Goal: Task Accomplishment & Management: Use online tool/utility

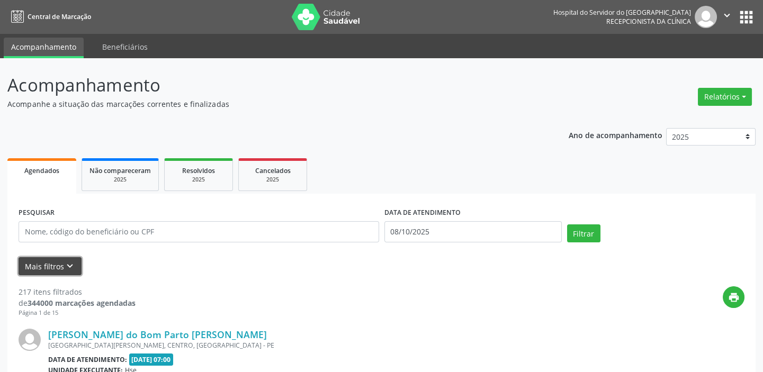
click at [69, 263] on icon "keyboard_arrow_down" at bounding box center [70, 267] width 12 height 12
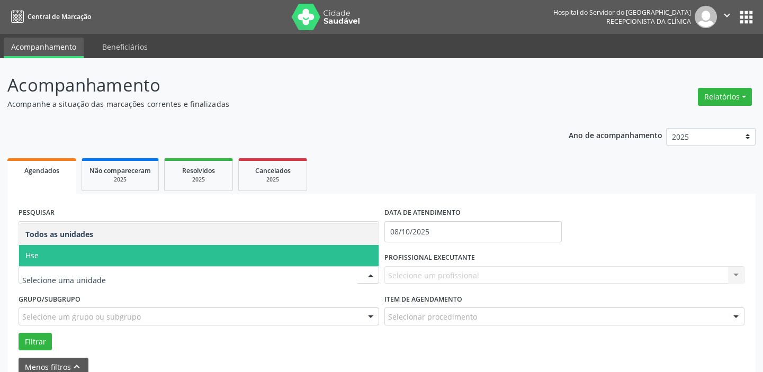
click at [156, 257] on span "Hse" at bounding box center [199, 255] width 360 height 21
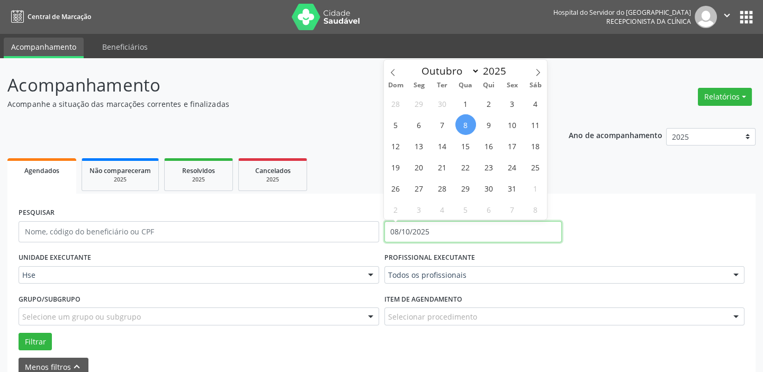
click at [431, 228] on input "08/10/2025" at bounding box center [473, 231] width 177 height 21
click at [469, 121] on span "8" at bounding box center [466, 124] width 21 height 21
type input "08/10/2025"
click at [469, 121] on span "8" at bounding box center [466, 124] width 21 height 21
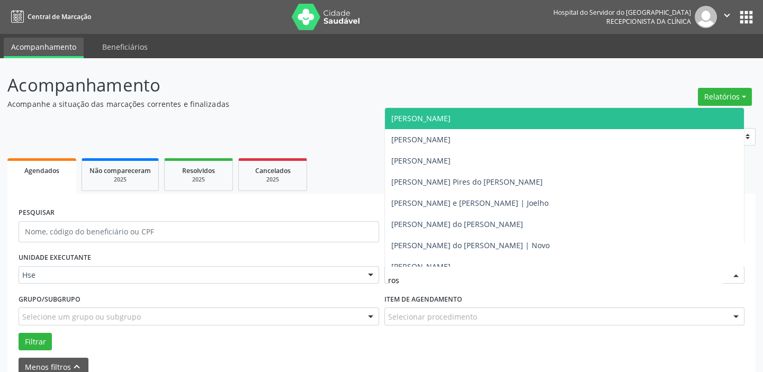
type input "rosa"
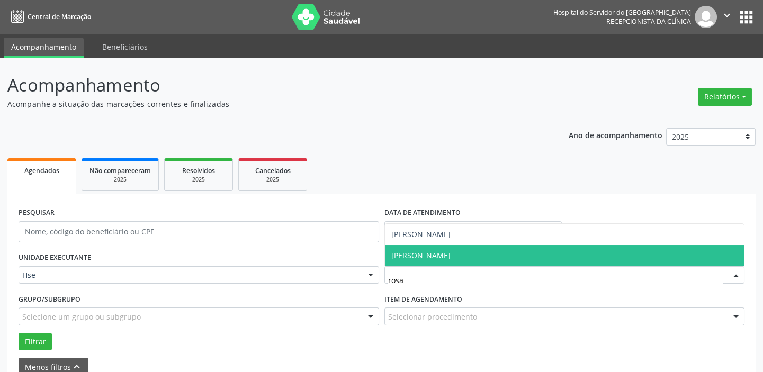
click at [495, 257] on span "[PERSON_NAME]" at bounding box center [565, 255] width 360 height 21
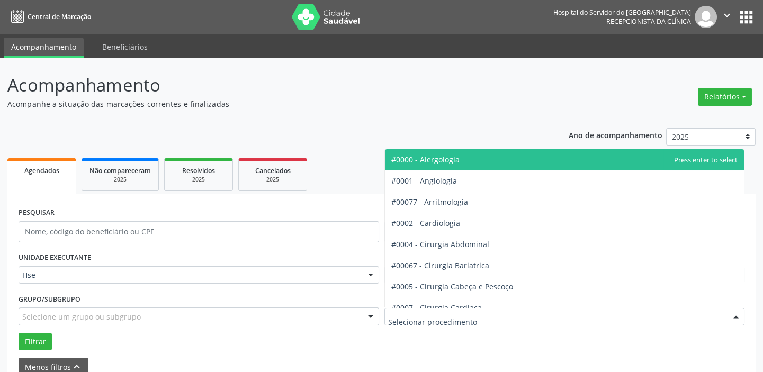
click at [518, 322] on div at bounding box center [565, 317] width 361 height 18
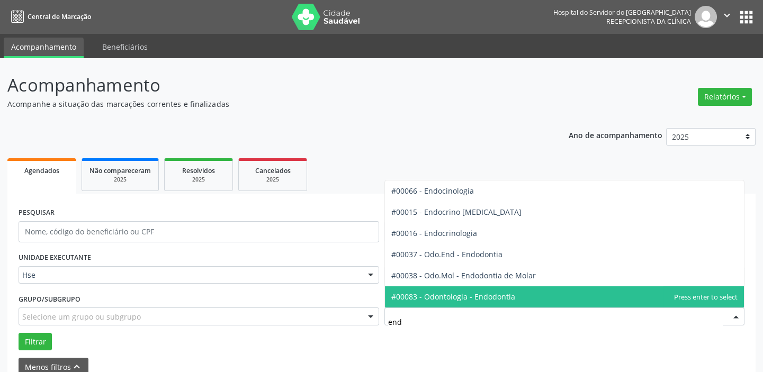
type input "endo"
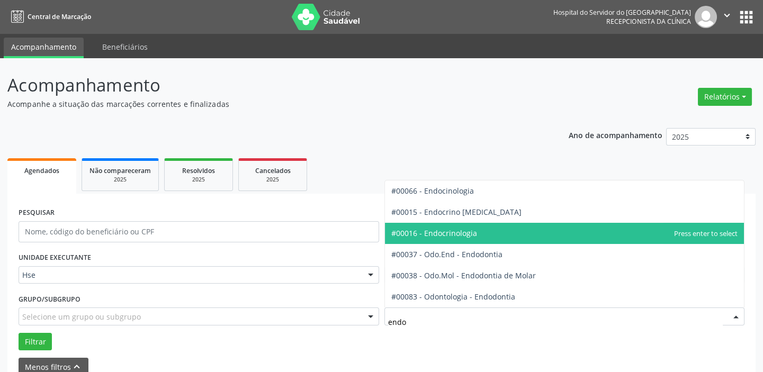
click at [496, 235] on span "#00016 - Endocrinologia" at bounding box center [565, 233] width 360 height 21
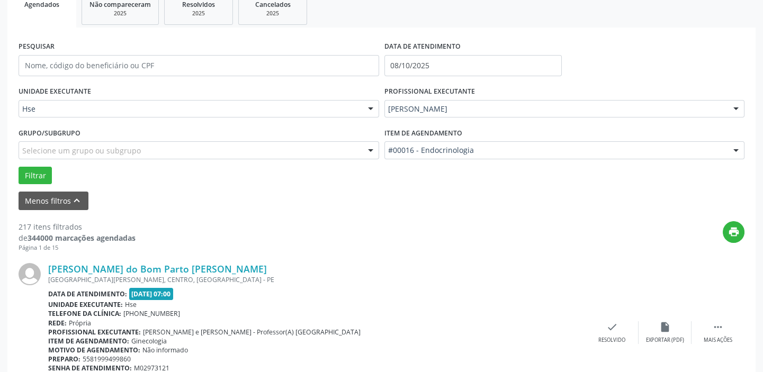
scroll to position [192, 0]
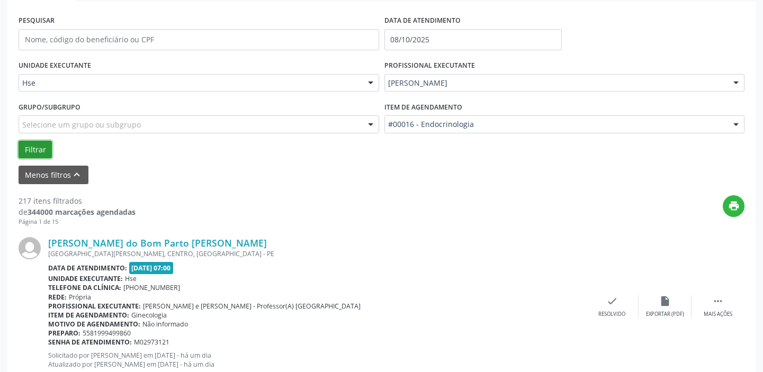
click at [30, 150] on button "Filtrar" at bounding box center [35, 150] width 33 height 18
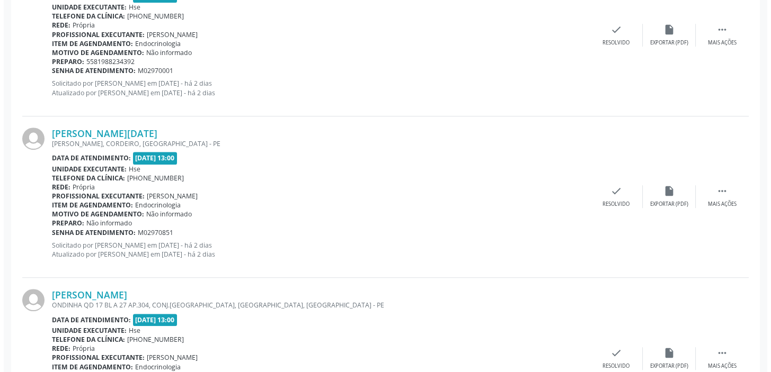
scroll to position [1680, 0]
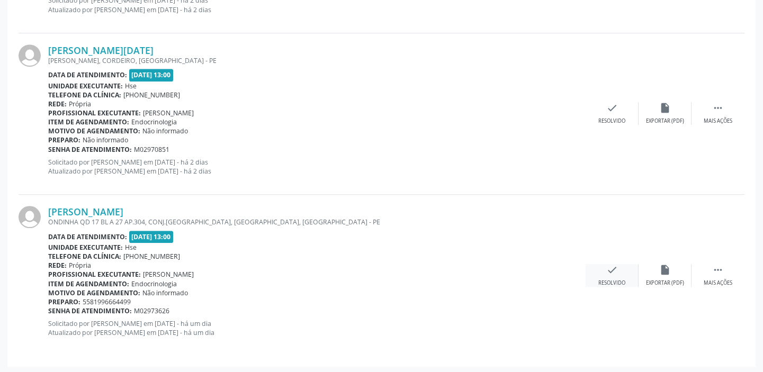
click at [607, 269] on icon "check" at bounding box center [612, 270] width 12 height 12
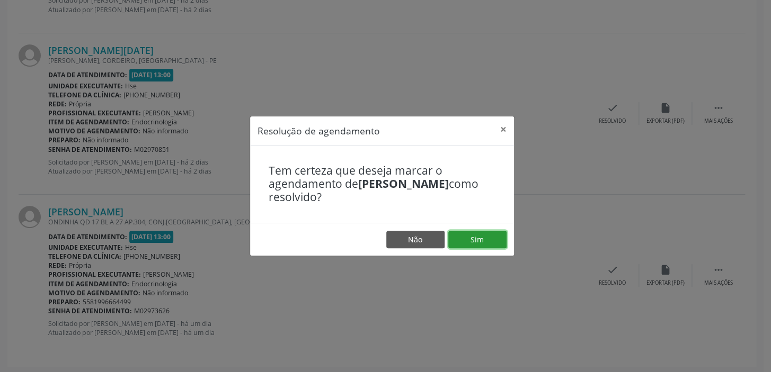
click at [475, 238] on button "Sim" at bounding box center [477, 240] width 58 height 18
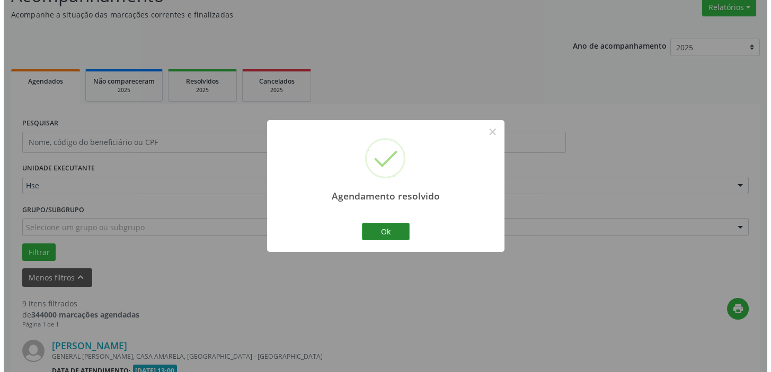
scroll to position [1519, 0]
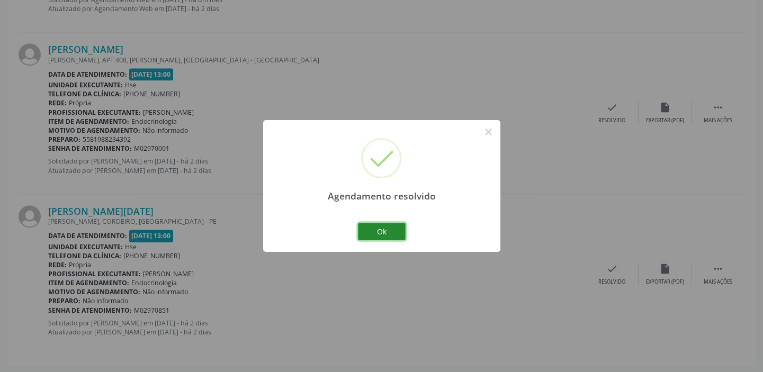
click at [397, 234] on button "Ok" at bounding box center [382, 232] width 48 height 18
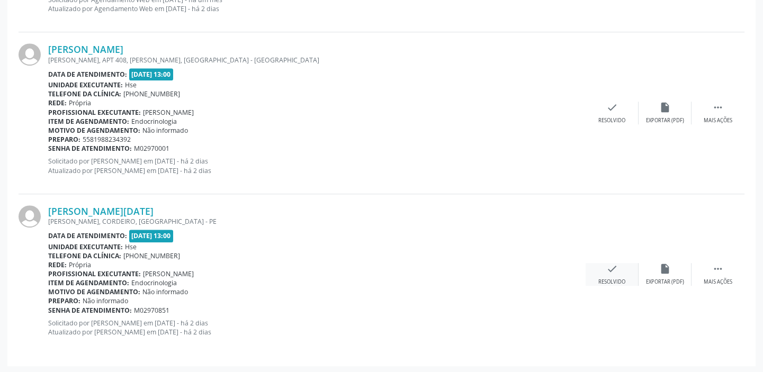
click at [615, 269] on icon "check" at bounding box center [612, 269] width 12 height 12
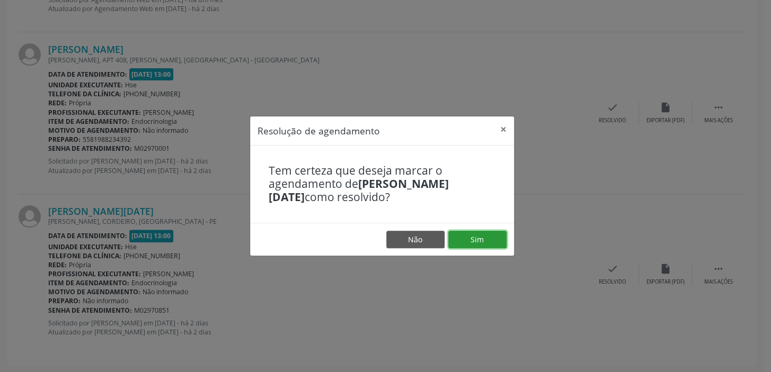
click at [481, 240] on button "Sim" at bounding box center [477, 240] width 58 height 18
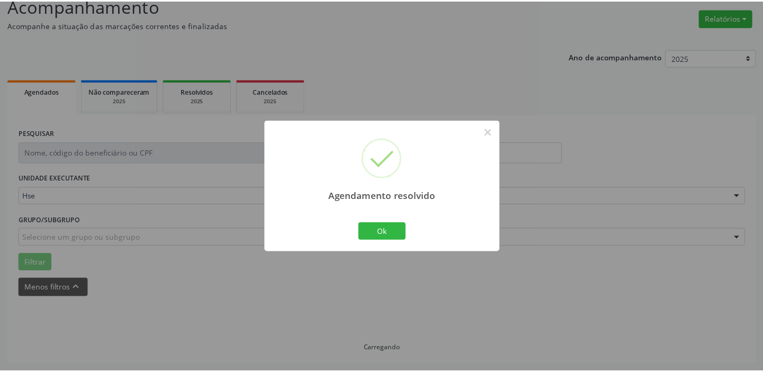
scroll to position [78, 0]
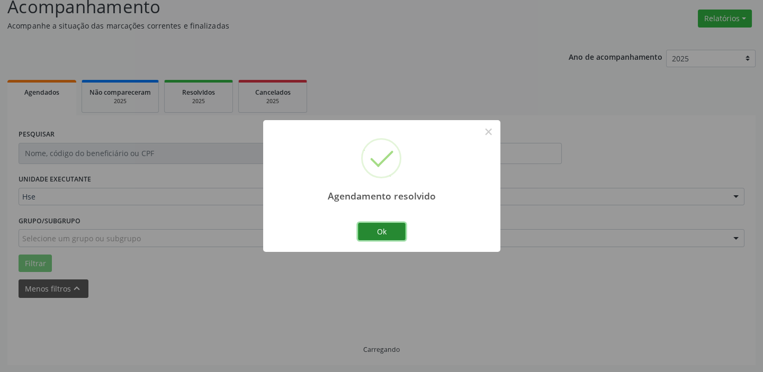
click at [382, 231] on button "Ok" at bounding box center [382, 232] width 48 height 18
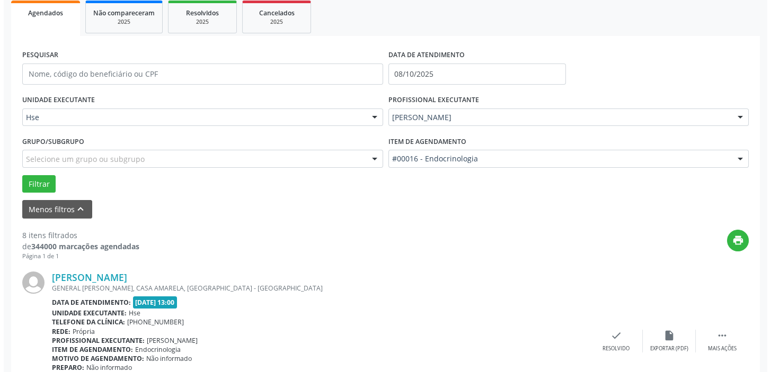
scroll to position [175, 0]
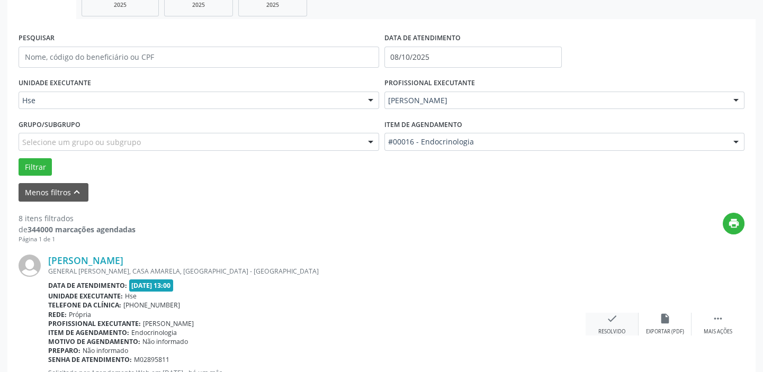
click at [619, 319] on div "check Resolvido" at bounding box center [612, 324] width 53 height 23
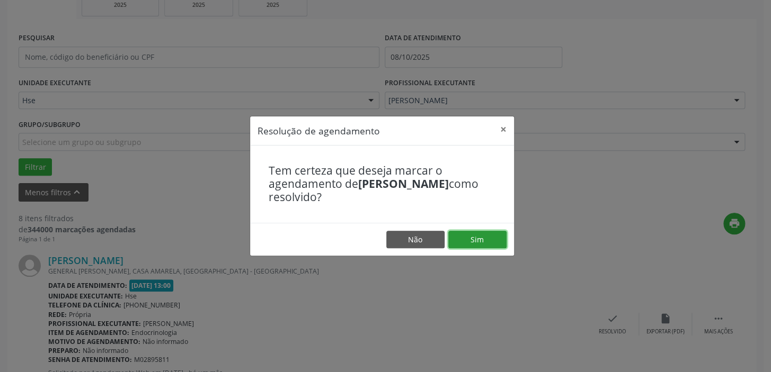
click at [484, 242] on button "Sim" at bounding box center [477, 240] width 58 height 18
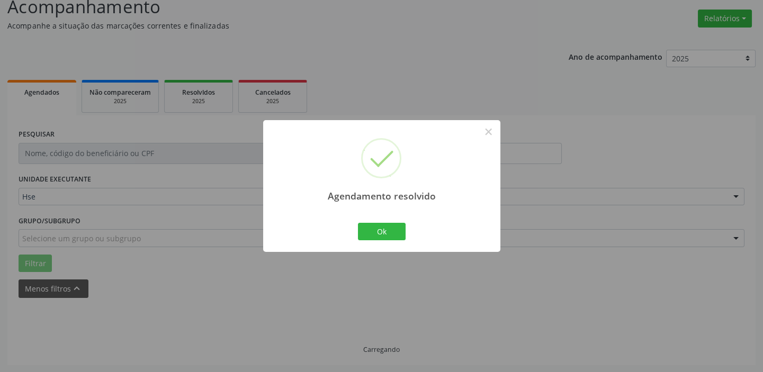
scroll to position [90, 0]
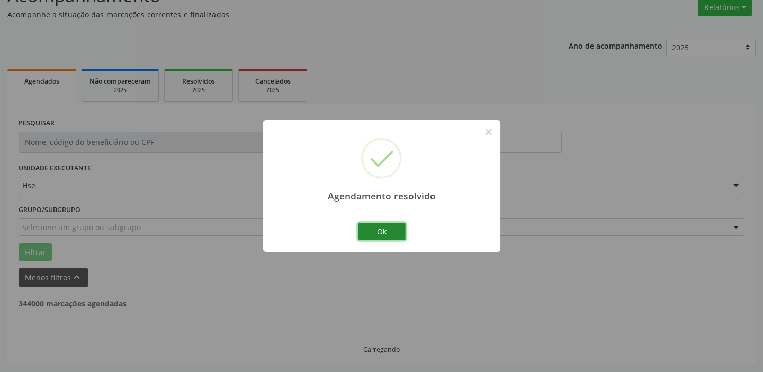
click at [387, 231] on button "Ok" at bounding box center [382, 232] width 48 height 18
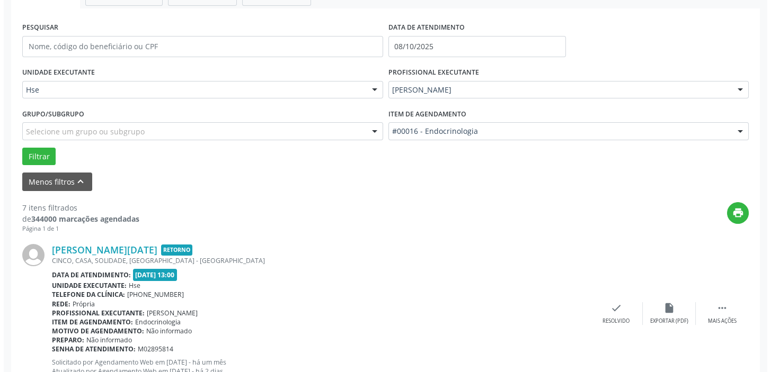
scroll to position [234, 0]
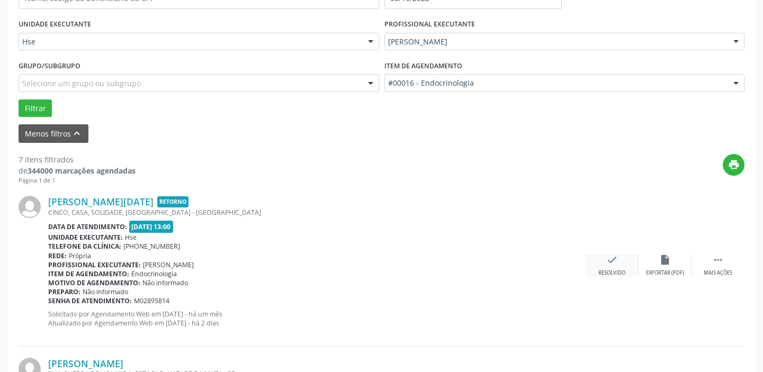
click at [618, 266] on div "check Resolvido" at bounding box center [612, 265] width 53 height 23
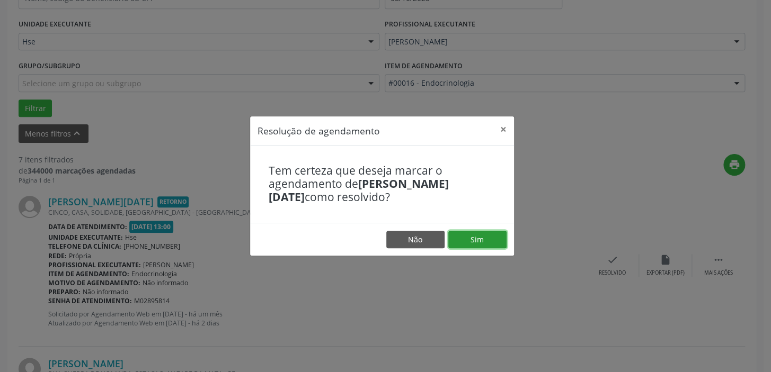
click at [501, 242] on button "Sim" at bounding box center [477, 240] width 58 height 18
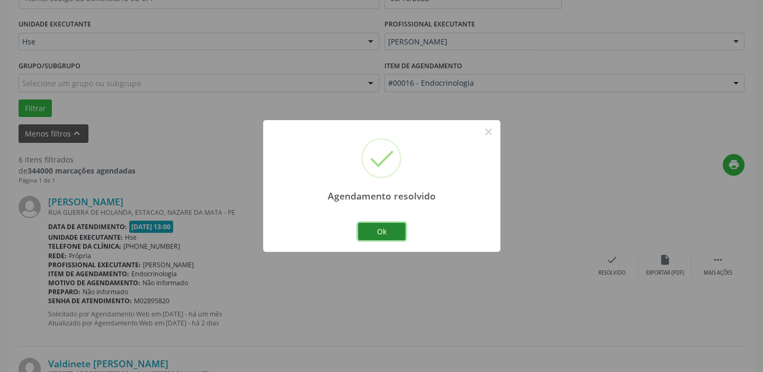
click at [388, 235] on button "Ok" at bounding box center [382, 232] width 48 height 18
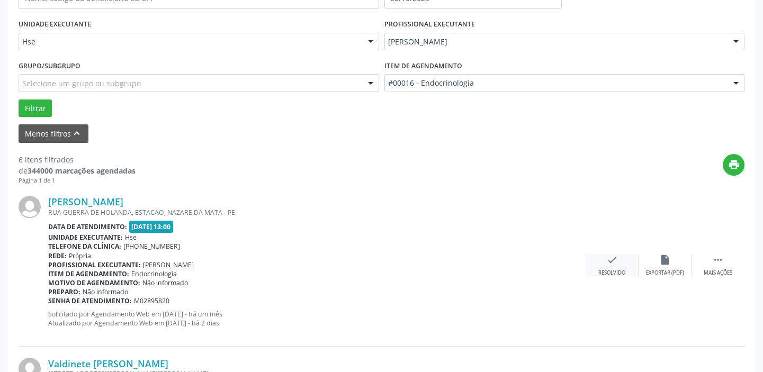
click at [613, 265] on div "check Resolvido" at bounding box center [612, 265] width 53 height 23
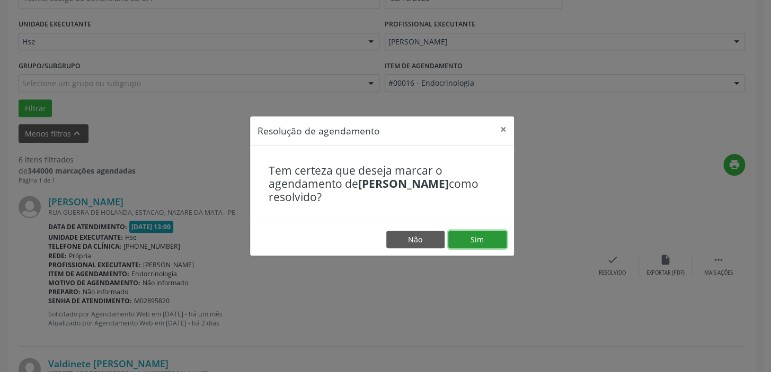
click at [468, 231] on button "Sim" at bounding box center [477, 240] width 58 height 18
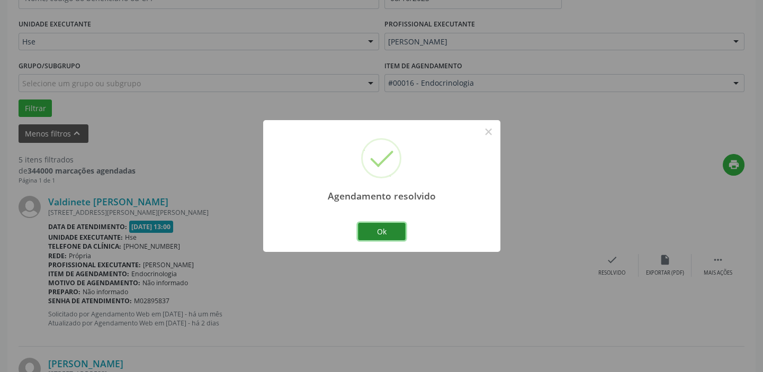
click at [391, 231] on button "Ok" at bounding box center [382, 232] width 48 height 18
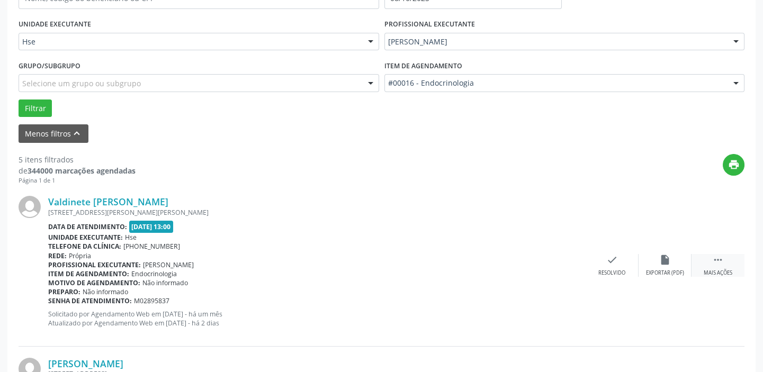
click at [721, 261] on icon "" at bounding box center [718, 260] width 12 height 12
click at [667, 264] on icon "alarm_off" at bounding box center [665, 260] width 12 height 12
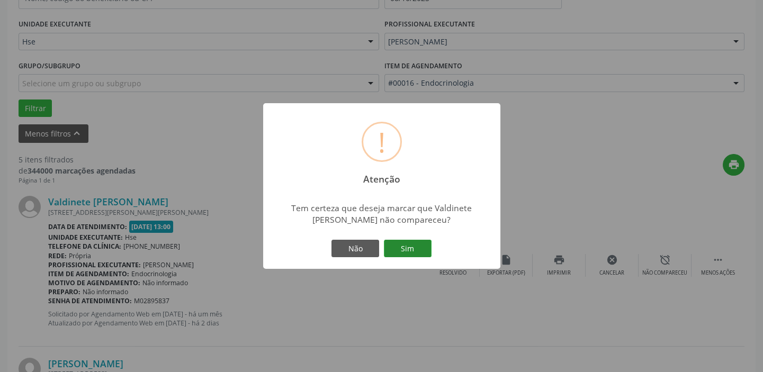
click at [420, 248] on button "Sim" at bounding box center [408, 249] width 48 height 18
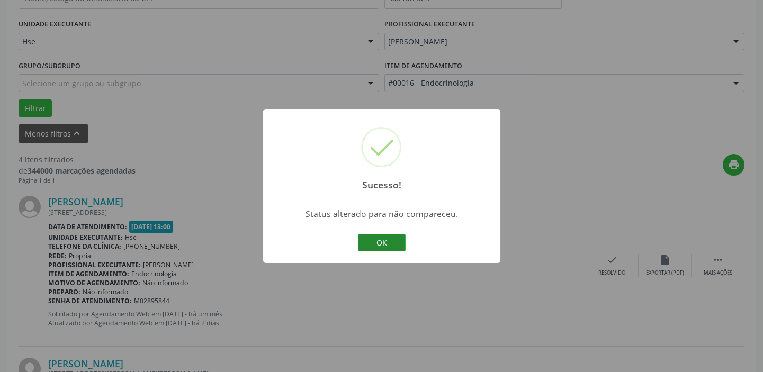
click at [382, 244] on button "OK" at bounding box center [382, 243] width 48 height 18
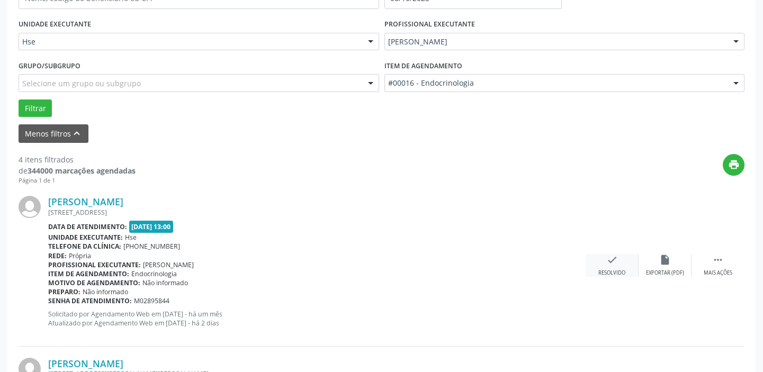
click at [620, 270] on div "Resolvido" at bounding box center [612, 273] width 27 height 7
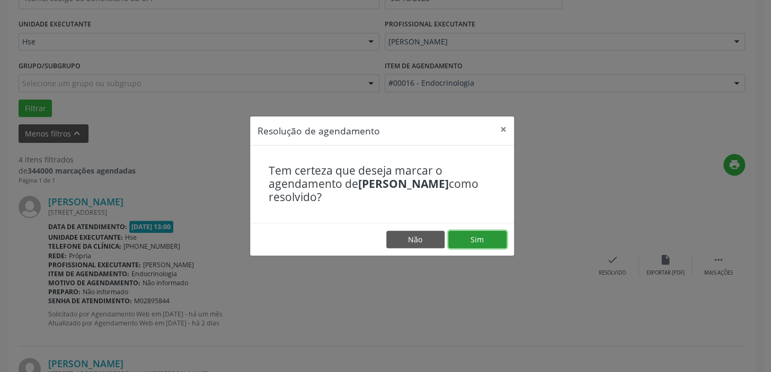
click at [471, 237] on button "Sim" at bounding box center [477, 240] width 58 height 18
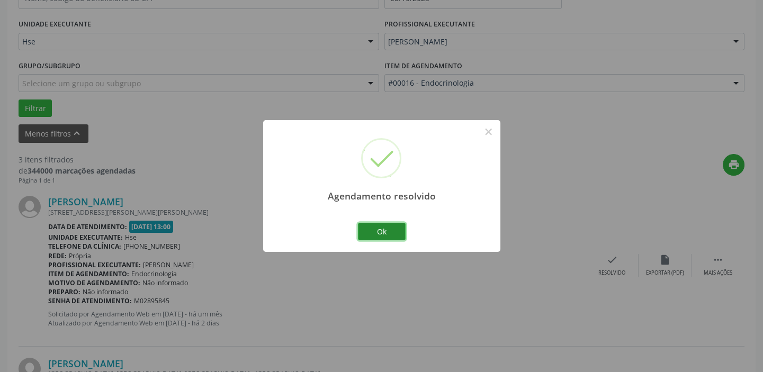
click at [391, 233] on button "Ok" at bounding box center [382, 232] width 48 height 18
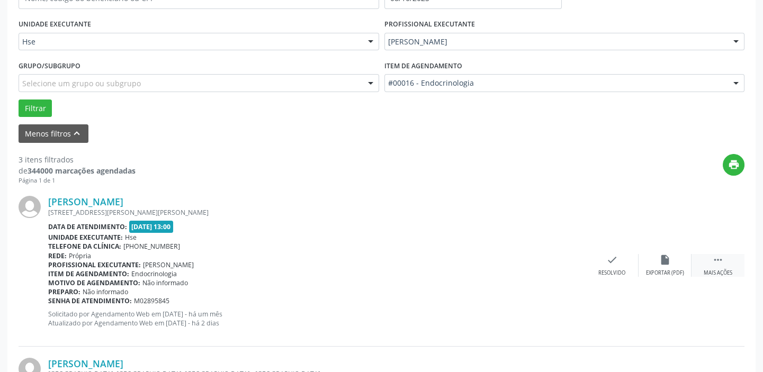
click at [723, 267] on div " Mais ações" at bounding box center [718, 265] width 53 height 23
click at [664, 259] on icon "alarm_off" at bounding box center [665, 260] width 12 height 12
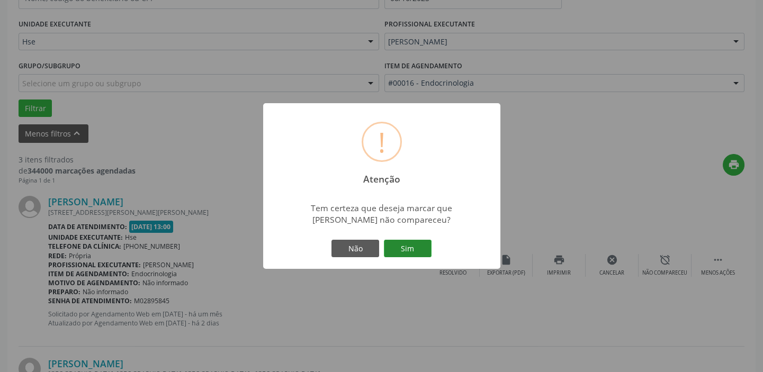
click at [407, 249] on button "Sim" at bounding box center [408, 249] width 48 height 18
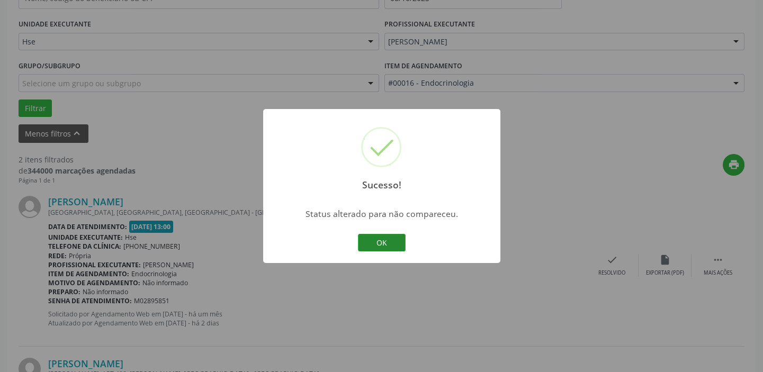
click at [385, 242] on button "OK" at bounding box center [382, 243] width 48 height 18
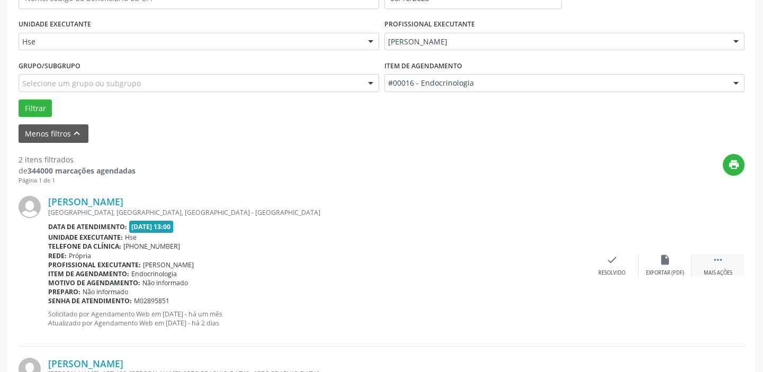
click at [721, 264] on icon "" at bounding box center [718, 260] width 12 height 12
click at [665, 257] on icon "alarm_off" at bounding box center [665, 260] width 12 height 12
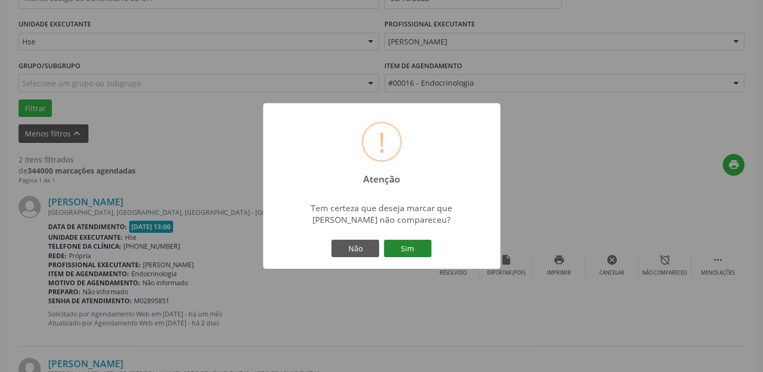
click at [399, 240] on button "Sim" at bounding box center [408, 249] width 48 height 18
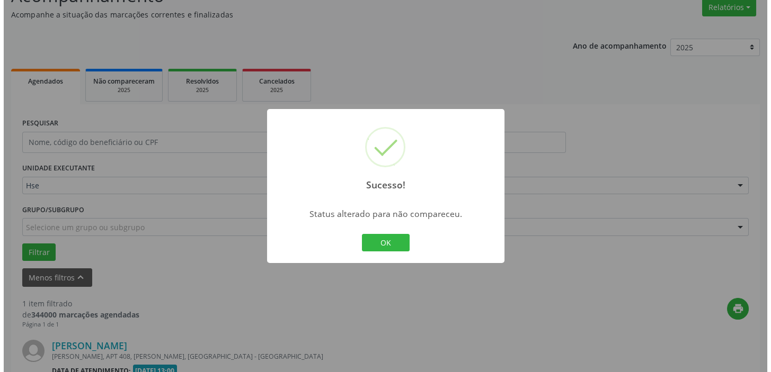
scroll to position [226, 0]
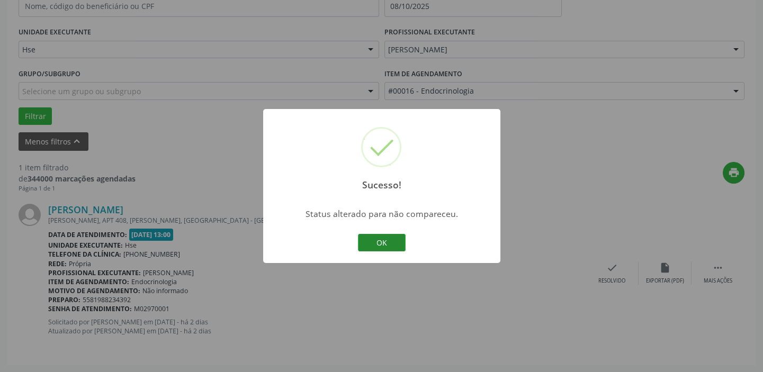
click at [389, 238] on button "OK" at bounding box center [382, 243] width 48 height 18
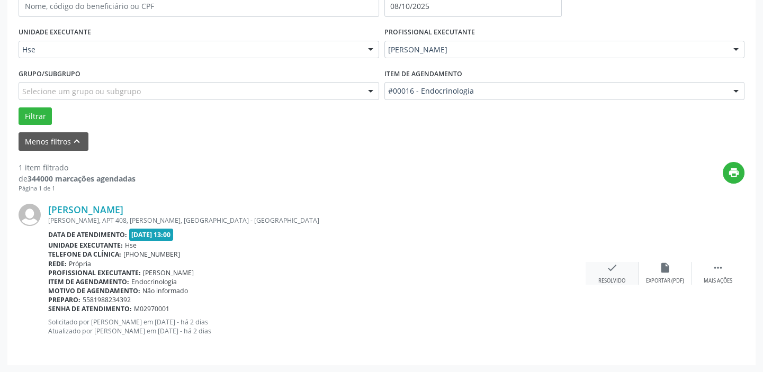
click at [609, 265] on icon "check" at bounding box center [612, 268] width 12 height 12
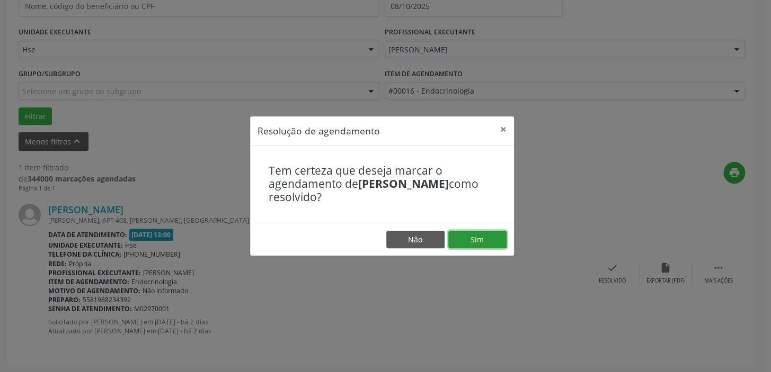
click at [481, 236] on button "Sim" at bounding box center [477, 240] width 58 height 18
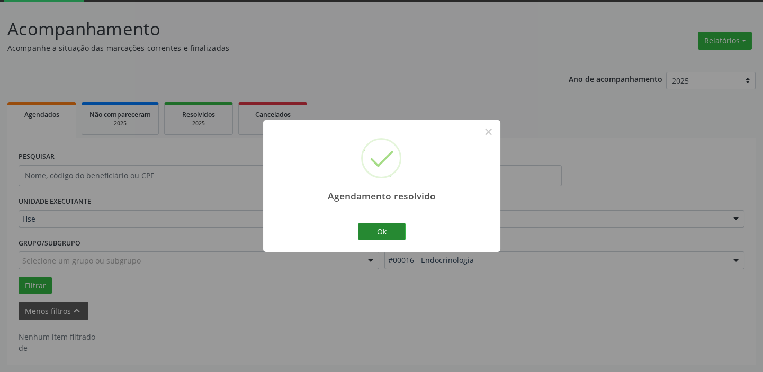
scroll to position [55, 0]
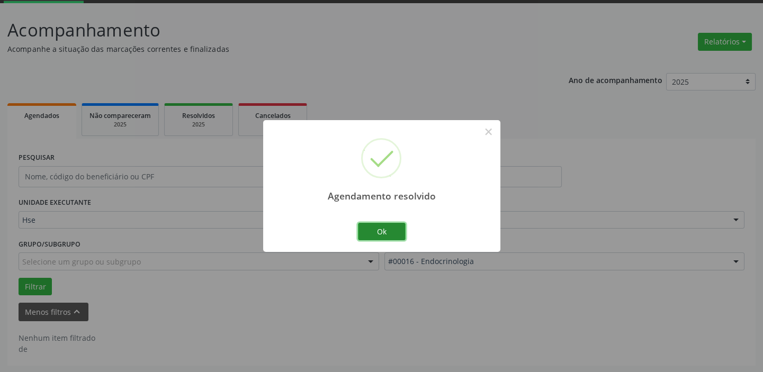
click at [387, 231] on button "Ok" at bounding box center [382, 232] width 48 height 18
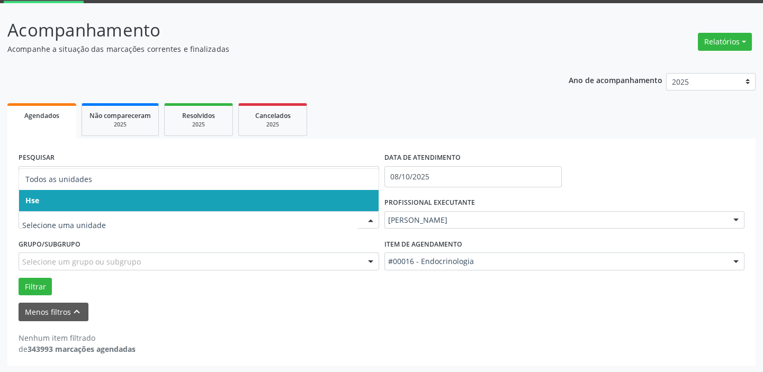
click at [73, 197] on span "Hse" at bounding box center [199, 200] width 360 height 21
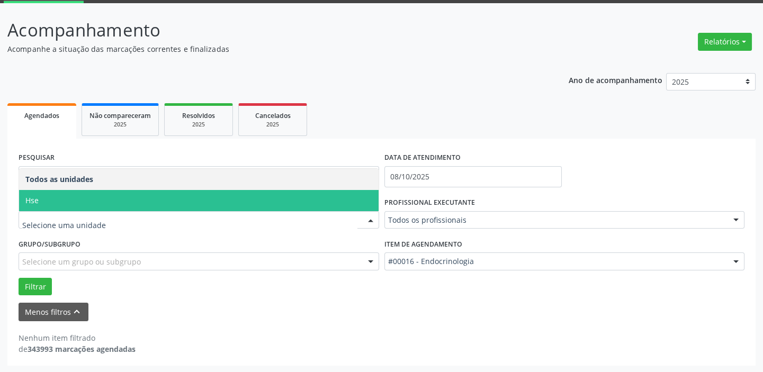
click at [84, 192] on span "Hse" at bounding box center [199, 200] width 360 height 21
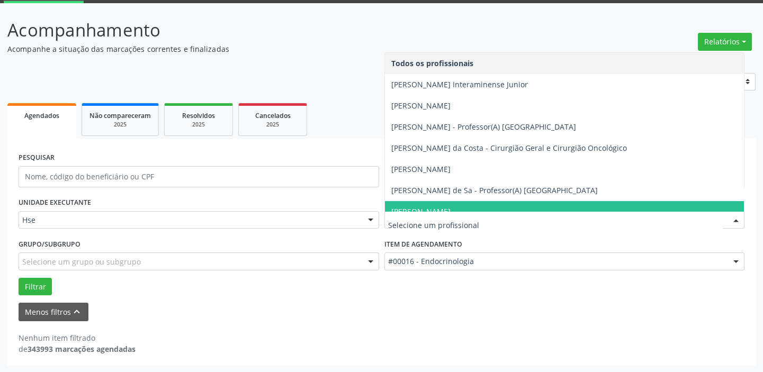
type input "h"
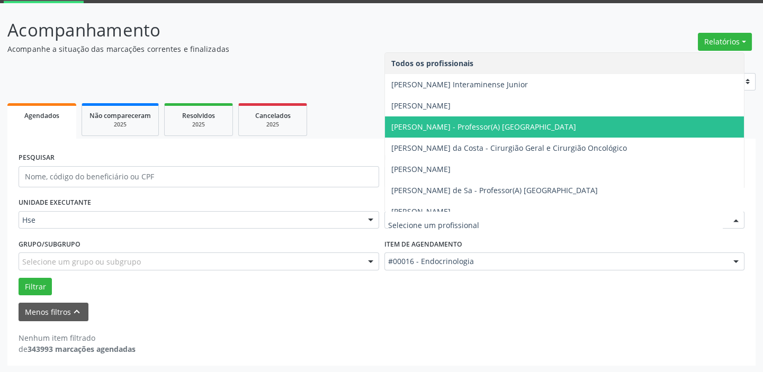
click at [349, 111] on ul "Agendados Não compareceram 2025 Resolvidos 2025 Cancelados 2025" at bounding box center [381, 120] width 748 height 38
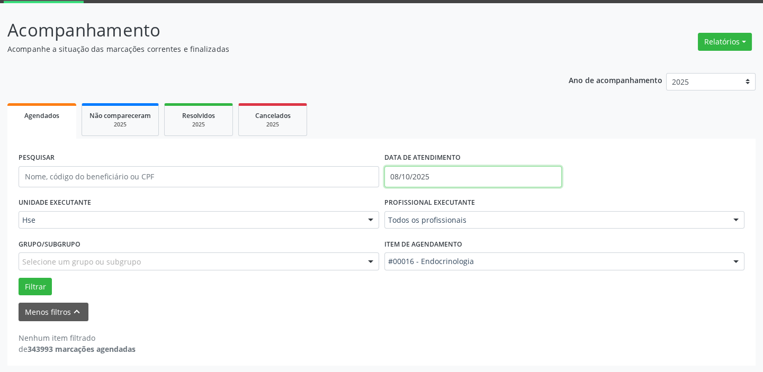
click at [452, 176] on input "08/10/2025" at bounding box center [473, 176] width 177 height 21
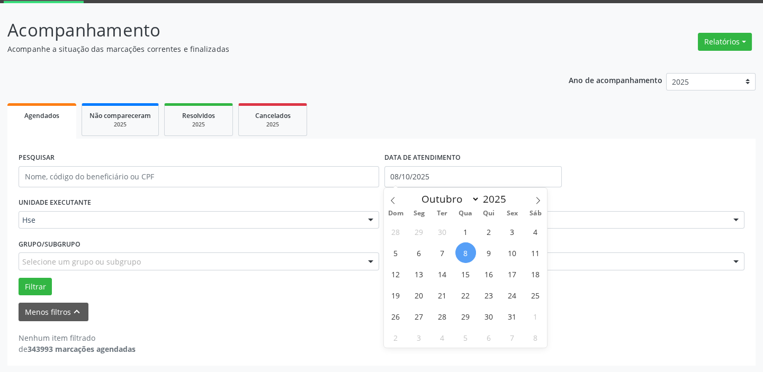
click at [463, 254] on span "8" at bounding box center [466, 253] width 21 height 21
type input "08/10/2025"
click at [463, 253] on span "8" at bounding box center [466, 253] width 21 height 21
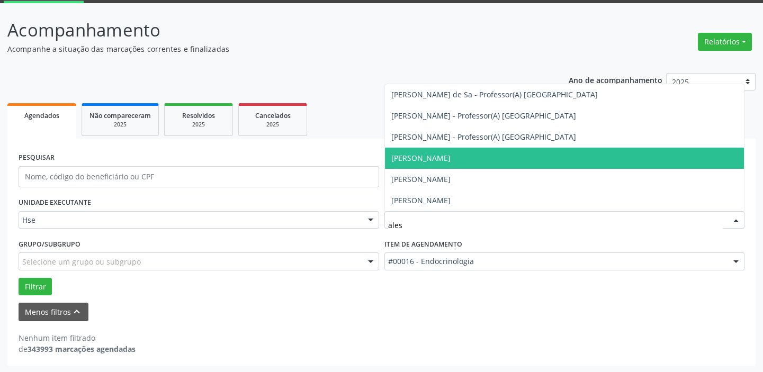
type input "aless"
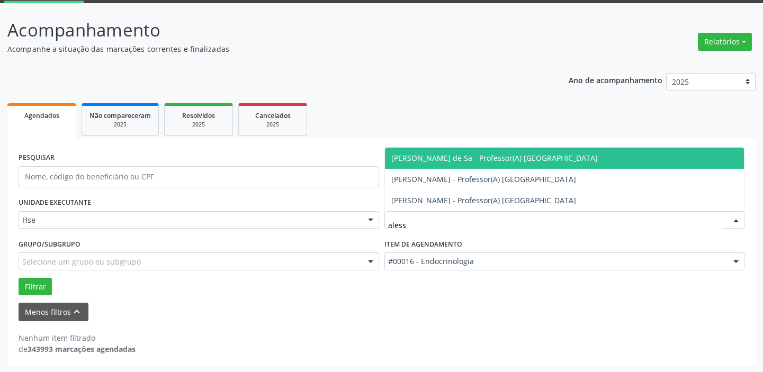
click at [468, 153] on span "[PERSON_NAME] de Sa - Professor(A) [GEOGRAPHIC_DATA]" at bounding box center [494, 158] width 207 height 10
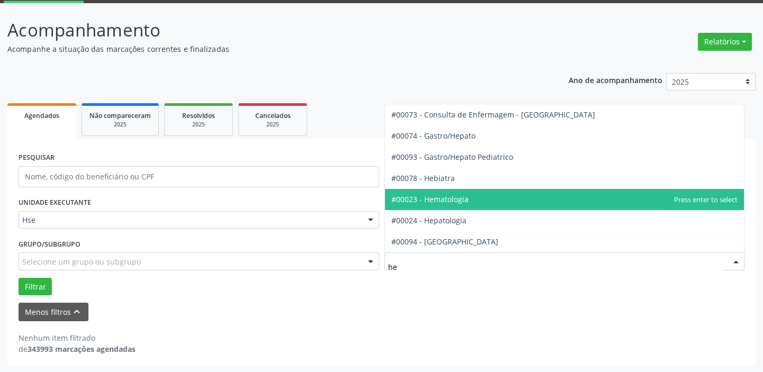
type input "hem"
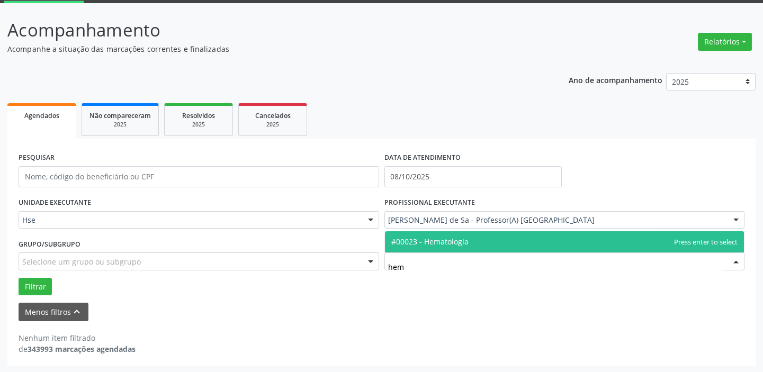
click at [458, 240] on span "#00023 - Hematologia" at bounding box center [429, 242] width 77 height 10
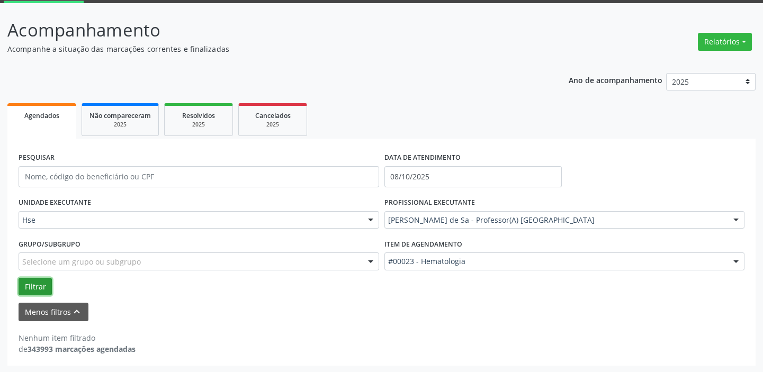
click at [35, 284] on button "Filtrar" at bounding box center [35, 287] width 33 height 18
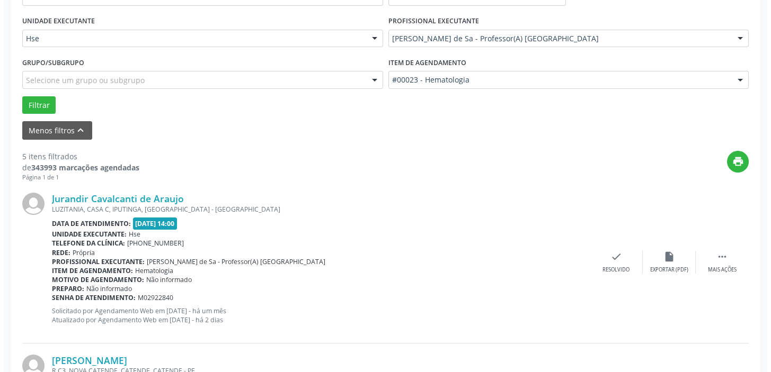
scroll to position [248, 0]
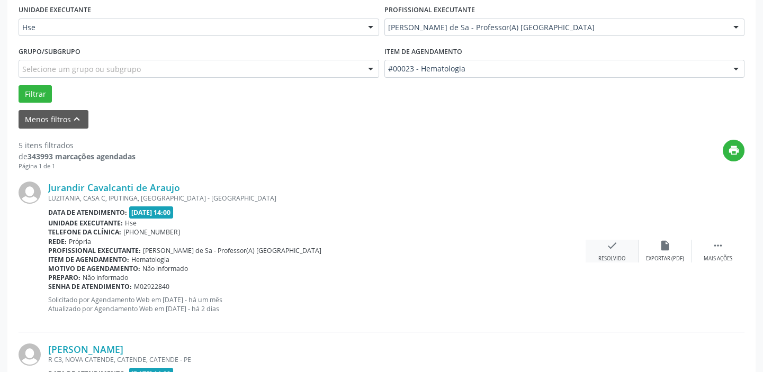
click at [614, 249] on icon "check" at bounding box center [612, 246] width 12 height 12
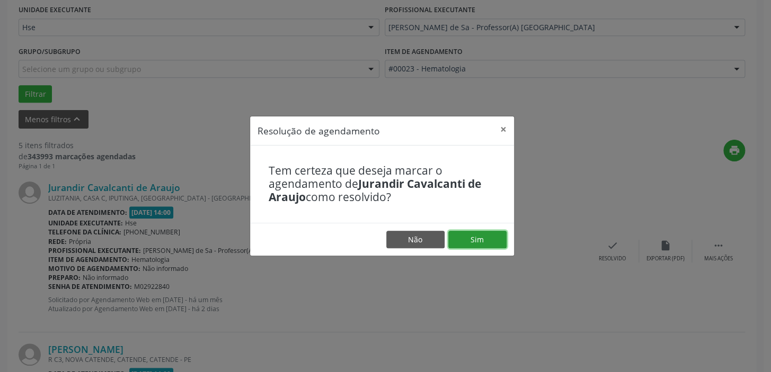
click at [475, 238] on button "Sim" at bounding box center [477, 240] width 58 height 18
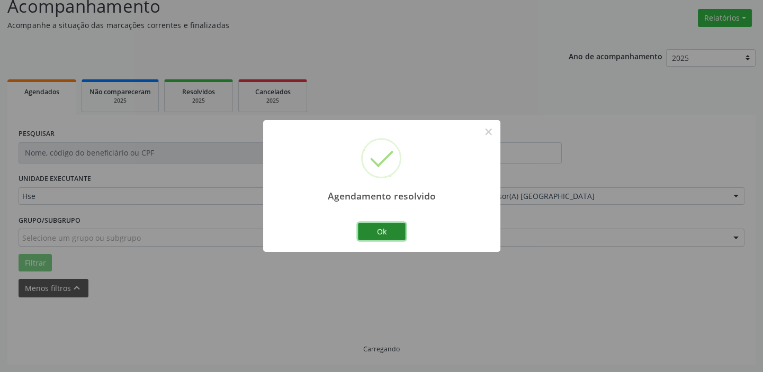
click at [365, 231] on button "Ok" at bounding box center [382, 232] width 48 height 18
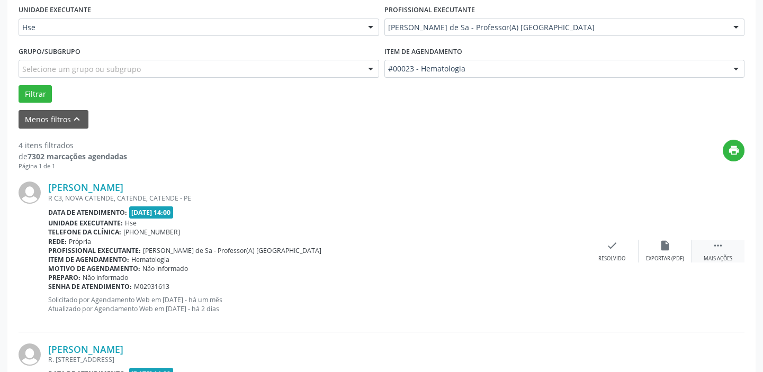
click at [718, 253] on div " Mais ações" at bounding box center [718, 251] width 53 height 23
click at [659, 255] on div "Não compareceu" at bounding box center [665, 258] width 45 height 7
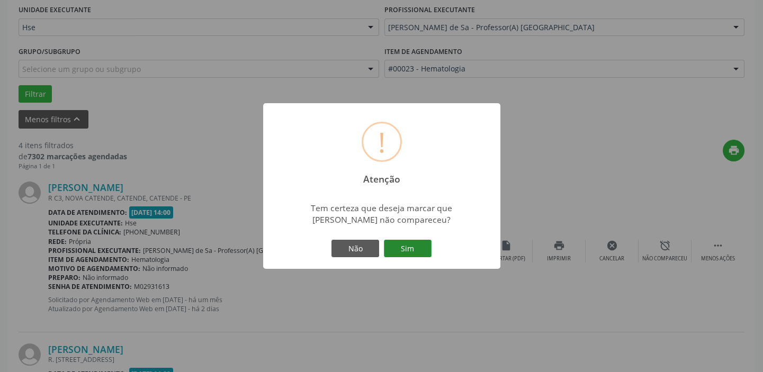
click at [404, 247] on button "Sim" at bounding box center [408, 249] width 48 height 18
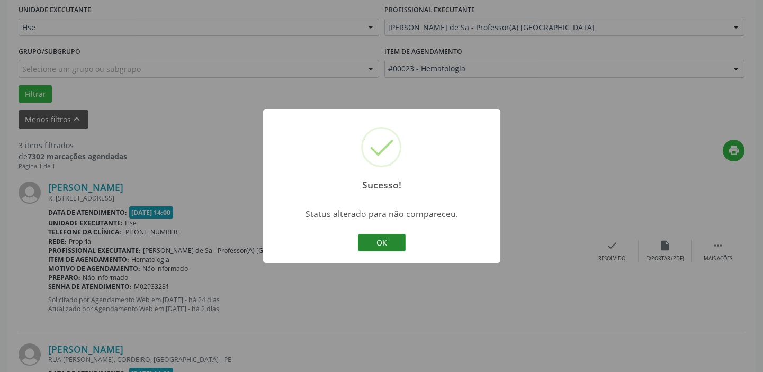
click at [383, 246] on button "OK" at bounding box center [382, 243] width 48 height 18
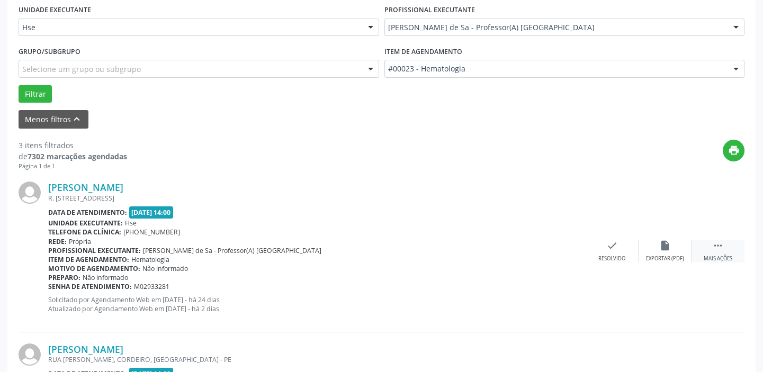
drag, startPoint x: 717, startPoint y: 251, endPoint x: 708, endPoint y: 254, distance: 10.1
click at [718, 250] on div " Mais ações" at bounding box center [718, 251] width 53 height 23
click at [662, 253] on div "alarm_off Não compareceu" at bounding box center [665, 251] width 53 height 23
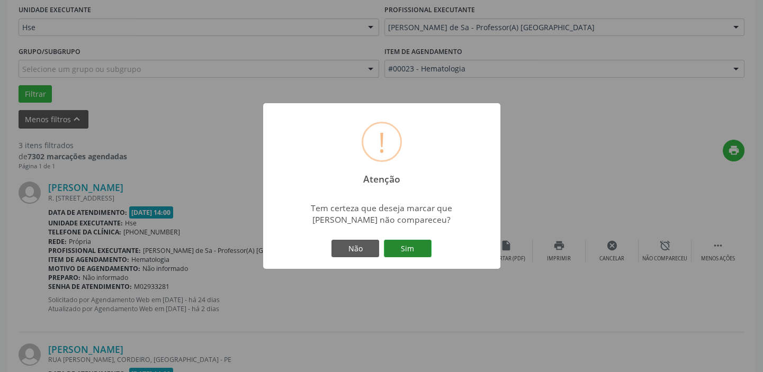
click at [426, 251] on button "Sim" at bounding box center [408, 249] width 48 height 18
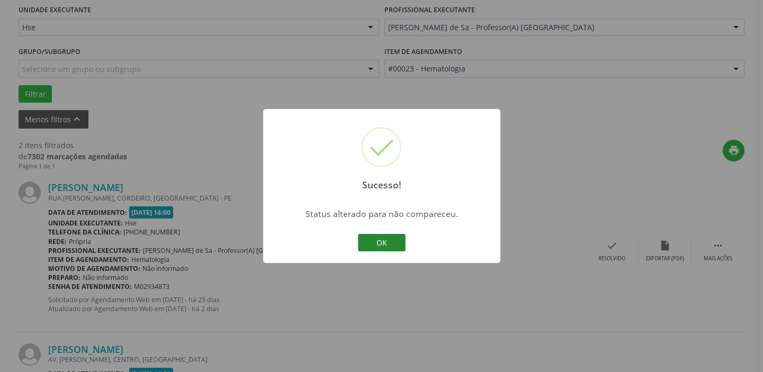
click at [400, 243] on button "OK" at bounding box center [382, 243] width 48 height 18
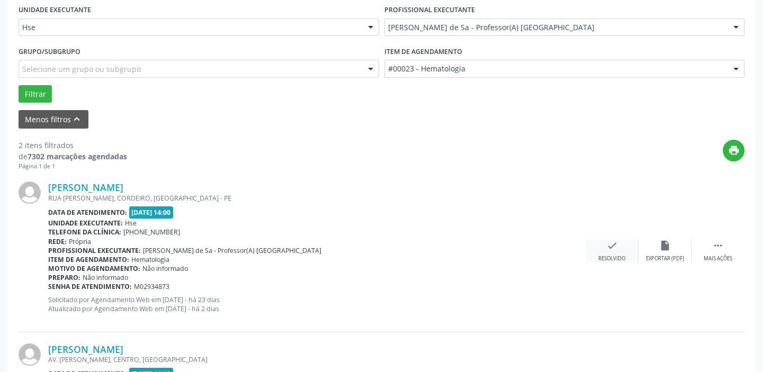
click at [617, 251] on div "check Resolvido" at bounding box center [612, 251] width 53 height 23
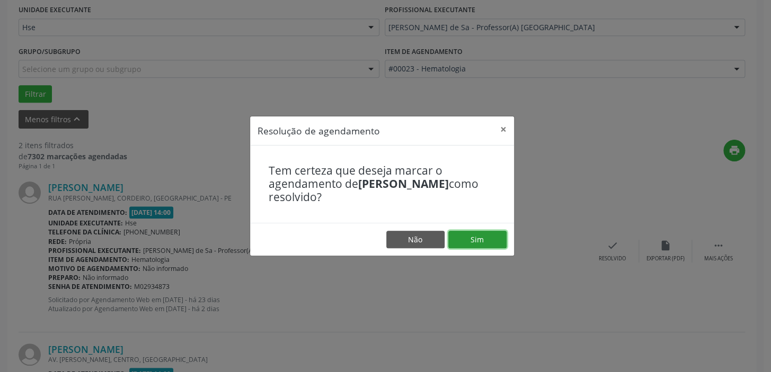
click at [481, 238] on button "Sim" at bounding box center [477, 240] width 58 height 18
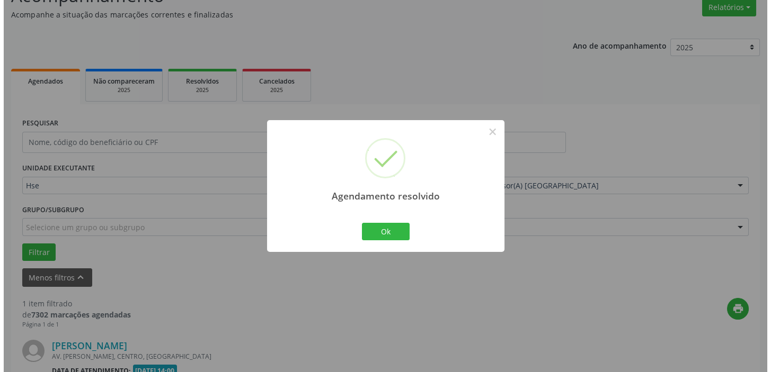
scroll to position [226, 0]
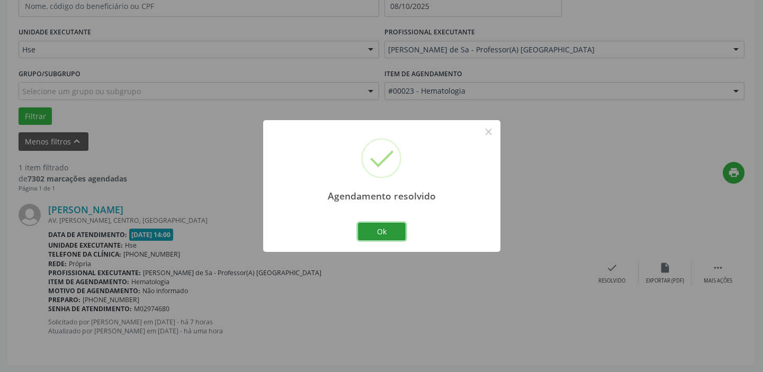
click at [379, 225] on button "Ok" at bounding box center [382, 232] width 48 height 18
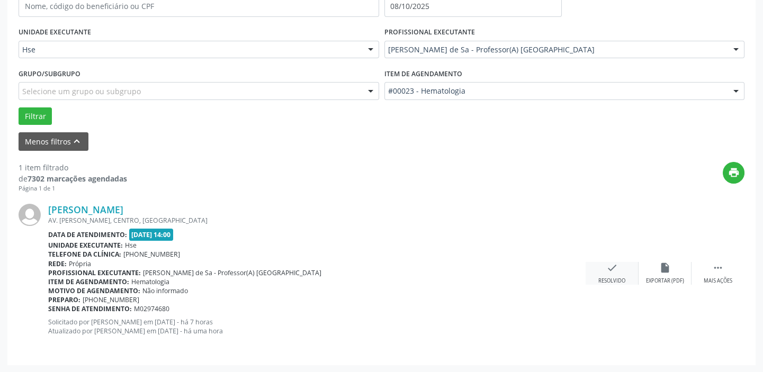
click at [610, 273] on div "check Resolvido" at bounding box center [612, 273] width 53 height 23
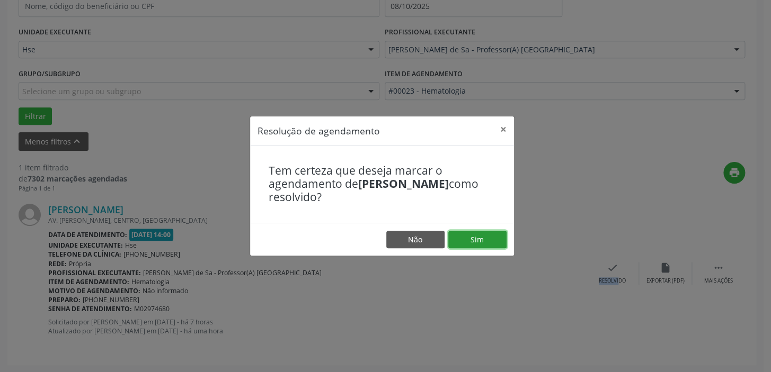
click at [492, 239] on button "Sim" at bounding box center [477, 240] width 58 height 18
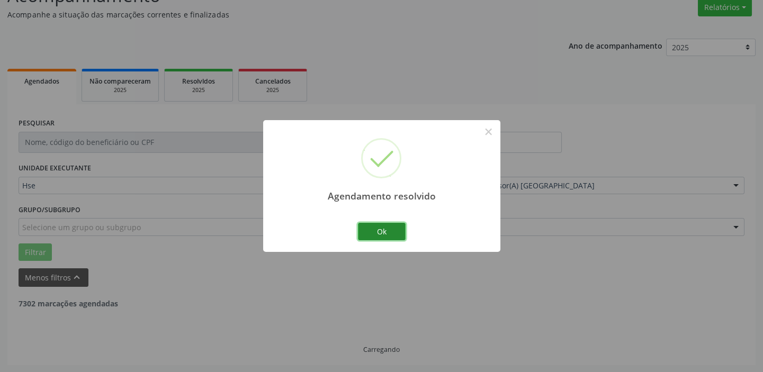
click at [388, 231] on button "Ok" at bounding box center [382, 232] width 48 height 18
